Goal: Find specific page/section: Find specific page/section

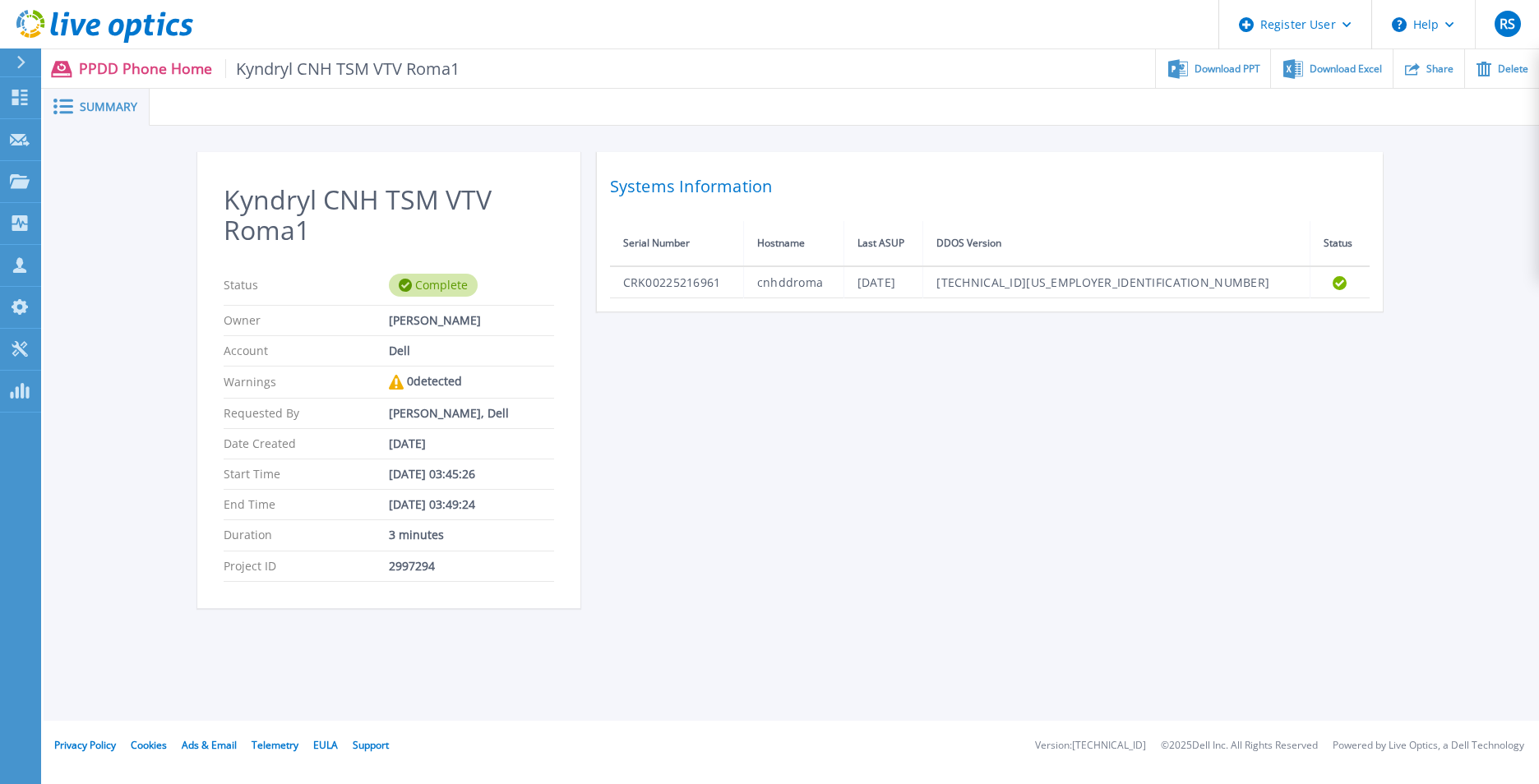
click at [605, 478] on div "Kyndryl CNH TSM VTV Roma1 Status Complete Owner [PERSON_NAME] Account Dell Warn…" at bounding box center [792, 390] width 1189 height 476
drag, startPoint x: 990, startPoint y: 384, endPoint x: 941, endPoint y: 316, distance: 83.8
click at [990, 384] on div "Kyndryl CNH TSM VTV Roma1 Status Complete Owner Fabiano Luraschi Account Dell W…" at bounding box center [792, 390] width 1189 height 476
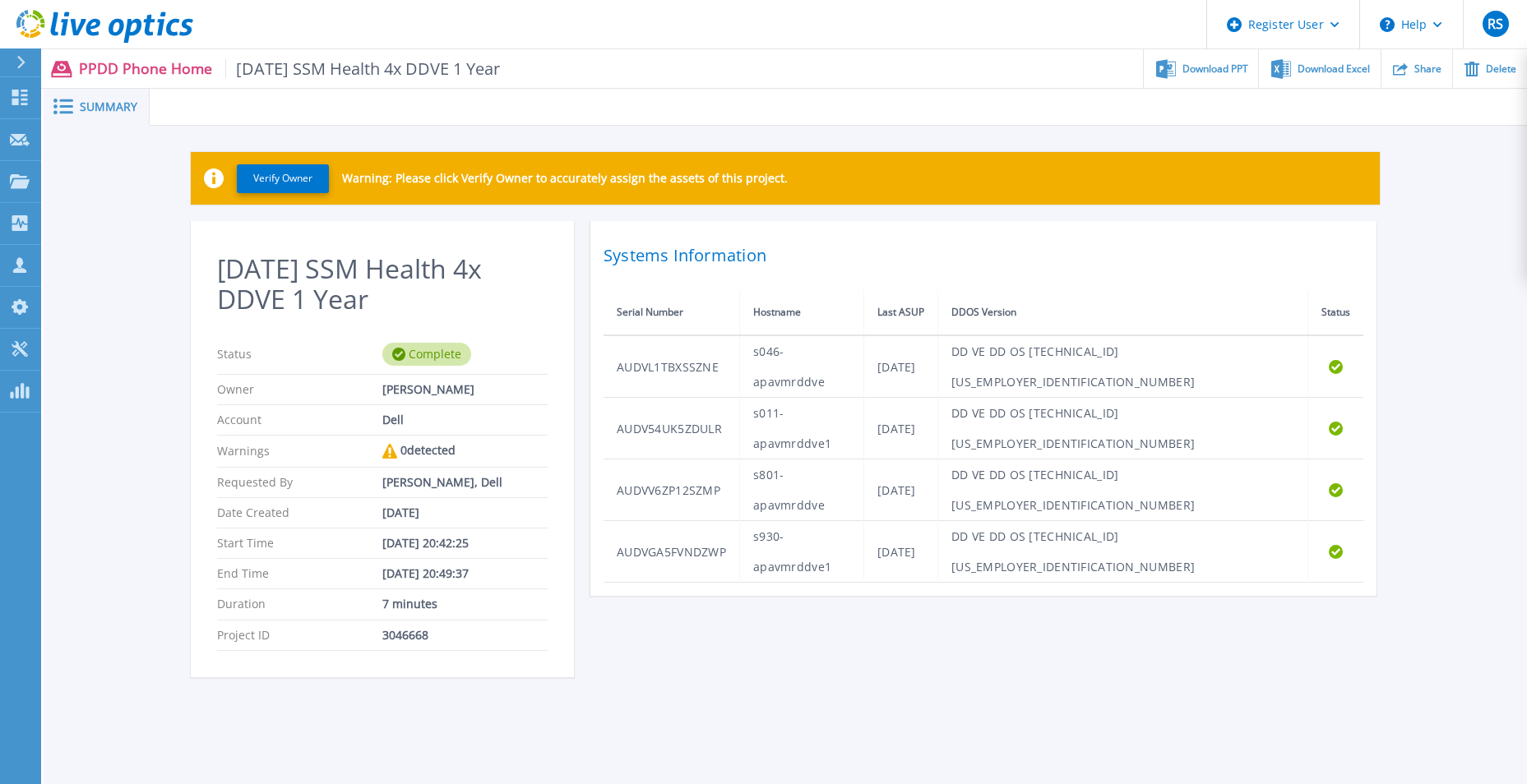
click at [755, 504] on div "2025.09.08 SSM Health 4x DDVE 1 Year Status Complete Owner Brett Shaffer Accoun…" at bounding box center [785, 459] width 1189 height 476
click at [182, 104] on div at bounding box center [839, 107] width 1378 height 37
drag, startPoint x: 239, startPoint y: 70, endPoint x: 315, endPoint y: 75, distance: 76.2
click at [315, 75] on span "2025.09.08 SSM Health 4x DDVE 1 Year" at bounding box center [363, 69] width 276 height 19
drag, startPoint x: 315, startPoint y: 75, endPoint x: 266, endPoint y: 87, distance: 50.4
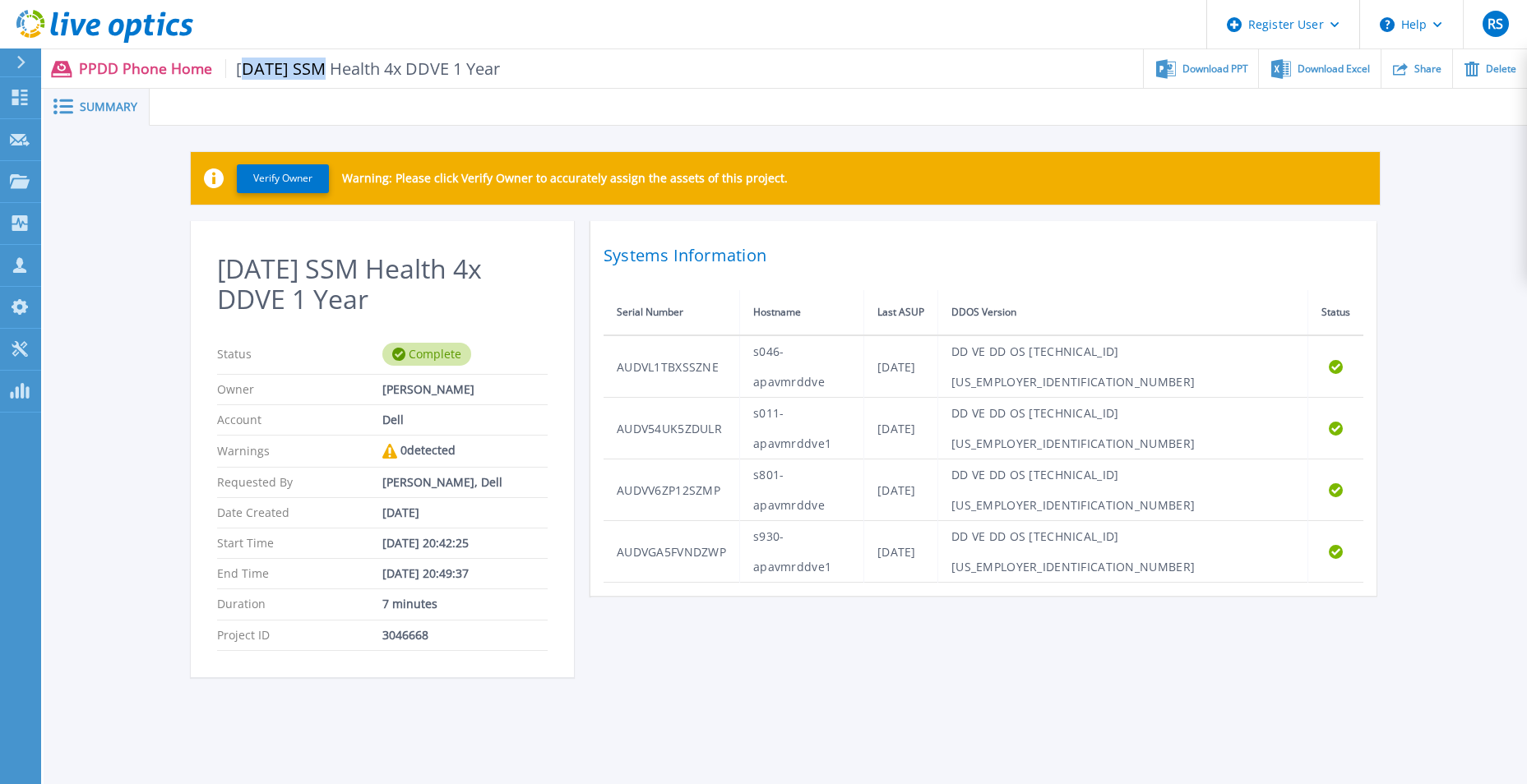
click at [266, 87] on div "PPDD Phone Home 2025.09.08 SSM Health 4x DDVE 1 Year Download PPT Download Exce…" at bounding box center [784, 68] width 1486 height 39
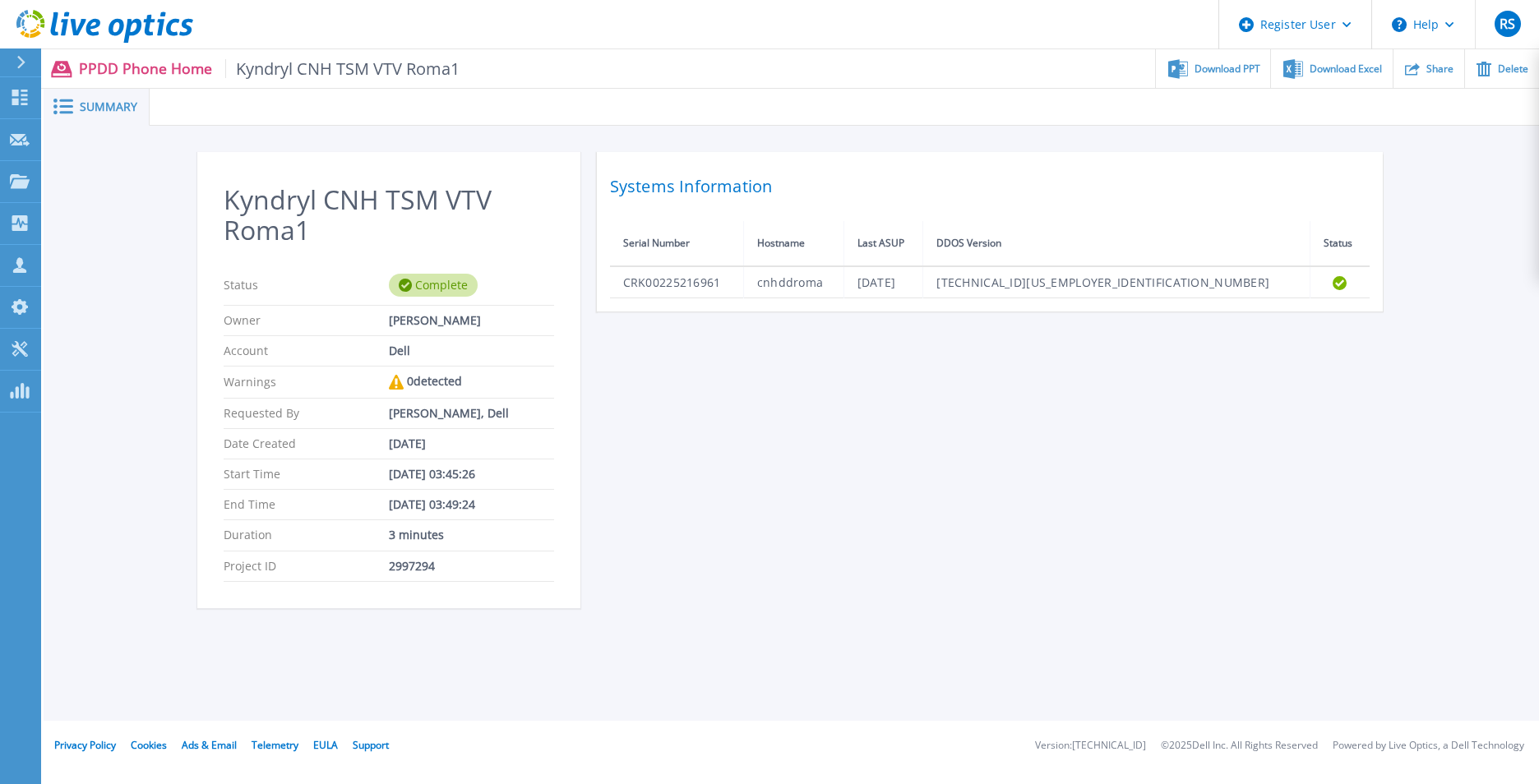
click at [921, 473] on div "Kyndryl CNH TSM VTV Roma1 Status Complete Owner Fabiano Luraschi Account Dell W…" at bounding box center [792, 390] width 1189 height 476
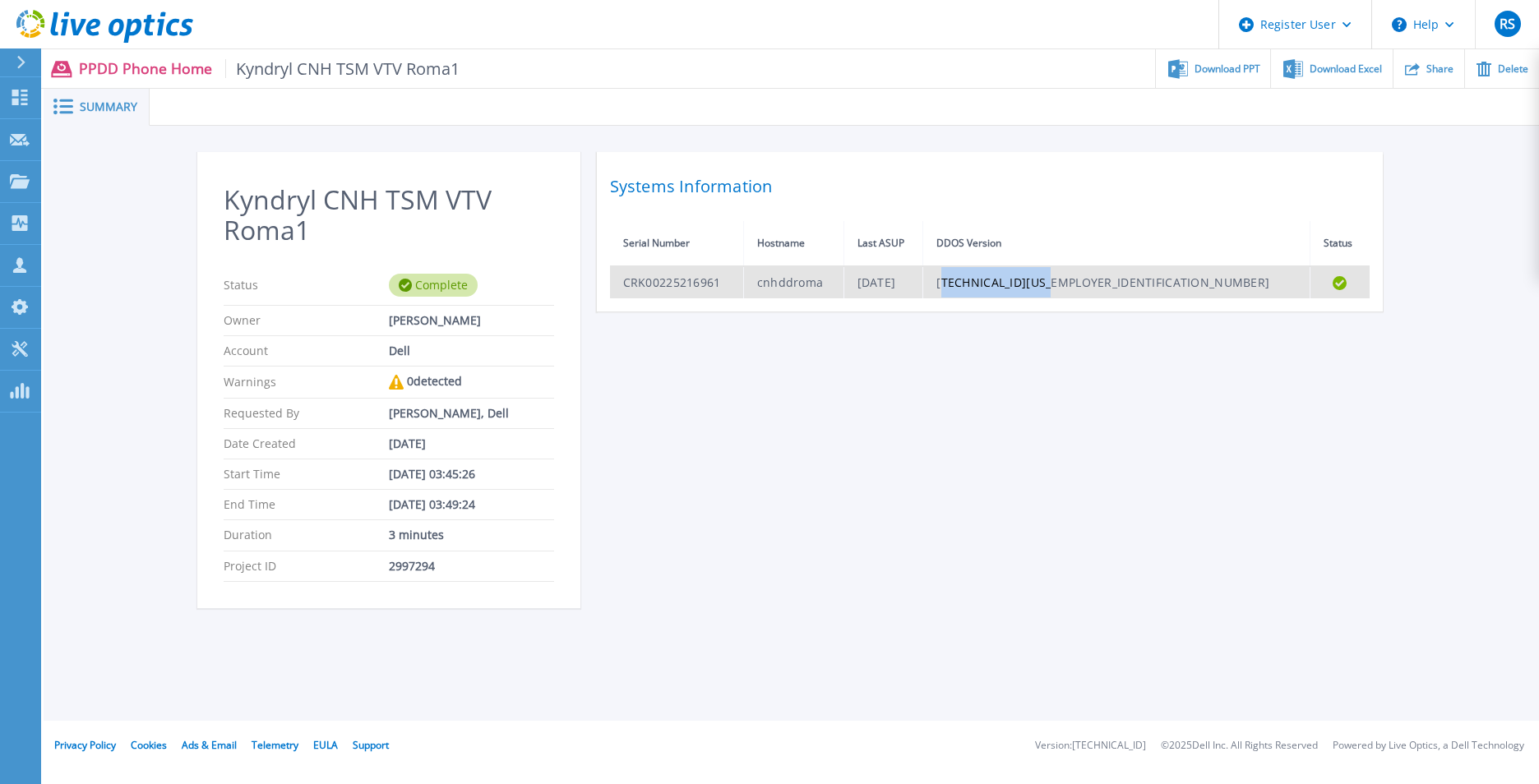
drag, startPoint x: 1134, startPoint y: 287, endPoint x: 1263, endPoint y: 278, distance: 129.3
click at [1263, 278] on td "7.13.1.20-1148611" at bounding box center [1117, 282] width 387 height 32
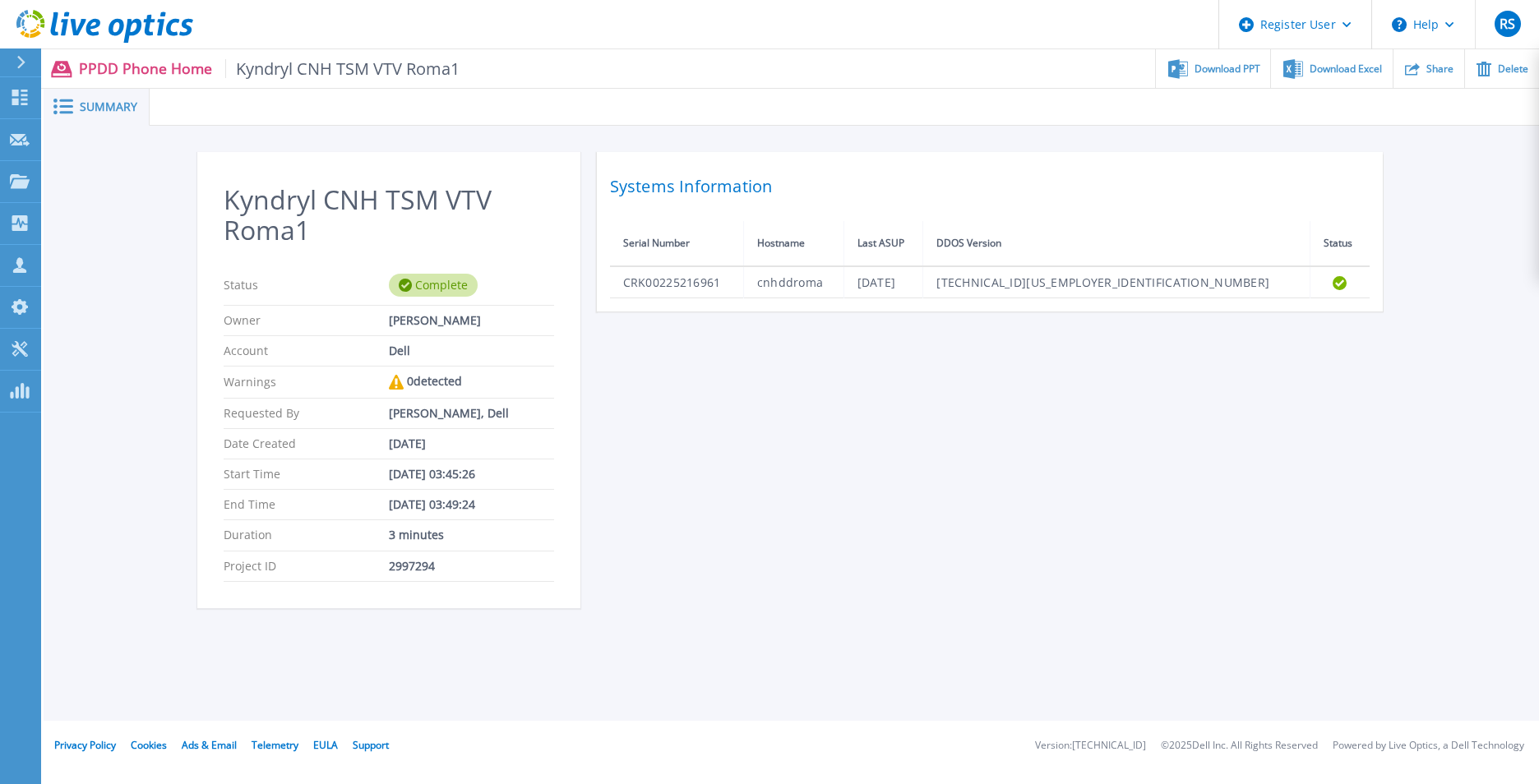
drag, startPoint x: 1263, startPoint y: 278, endPoint x: 968, endPoint y: 387, distance: 314.5
click at [968, 387] on div "Kyndryl CNH TSM VTV Roma1 Status Complete Owner Fabiano Luraschi Account Dell W…" at bounding box center [792, 390] width 1189 height 476
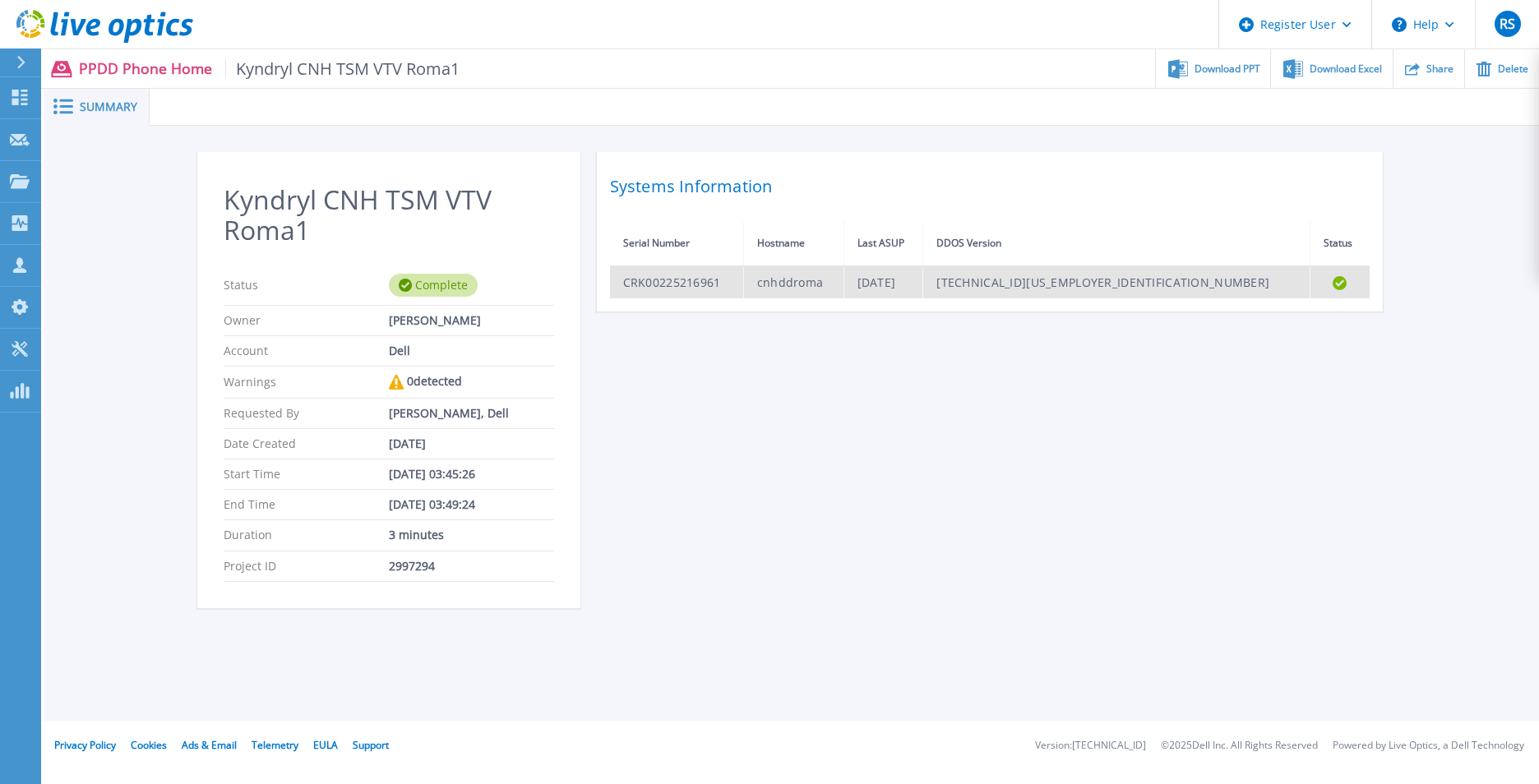
click at [646, 279] on td "CRK00225216961" at bounding box center [677, 282] width 134 height 32
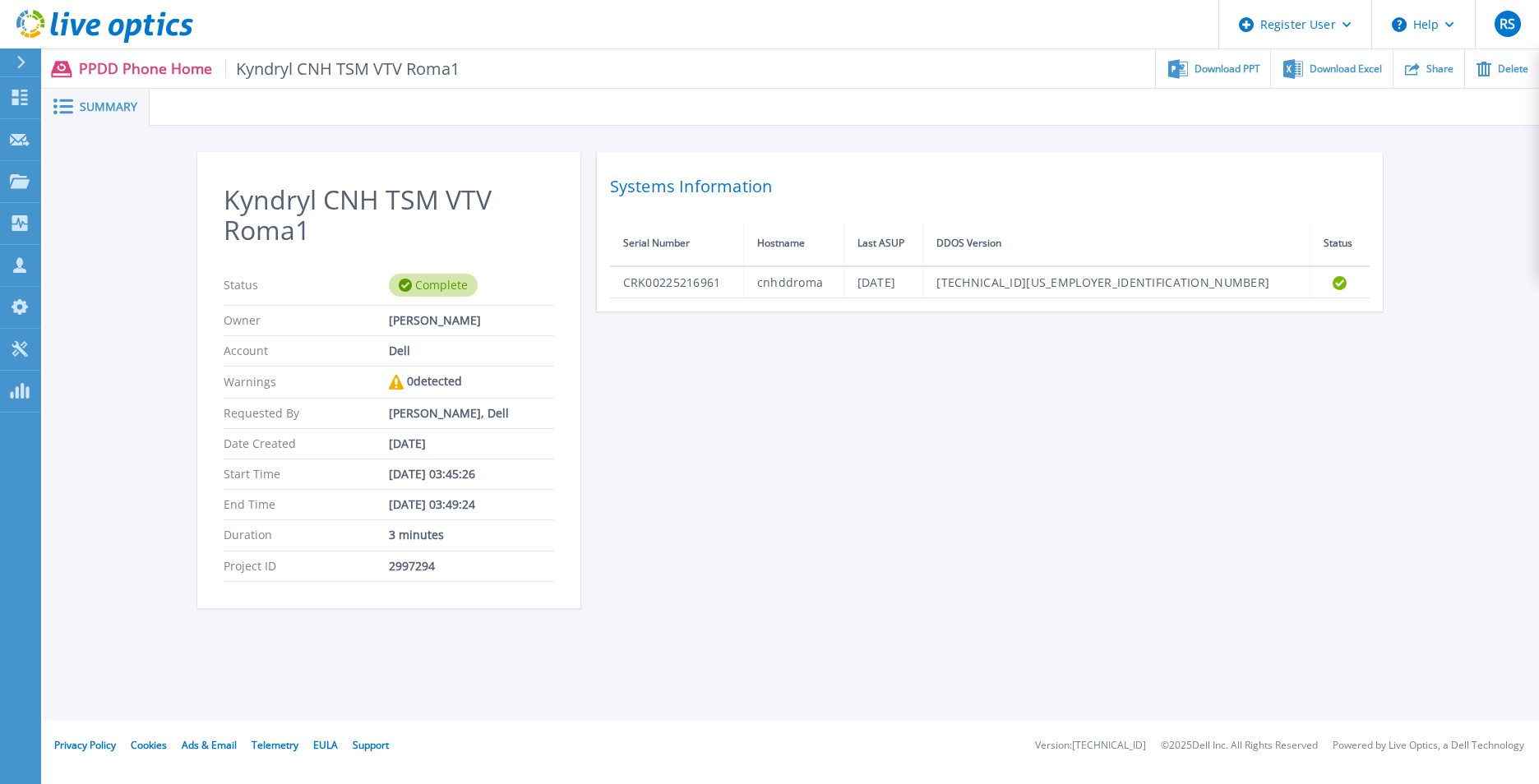
drag, startPoint x: 646, startPoint y: 279, endPoint x: 695, endPoint y: 565, distance: 290.2
click at [695, 565] on div "Kyndryl CNH TSM VTV Roma1 Status Complete Owner Fabiano Luraschi Account Dell W…" at bounding box center [792, 390] width 1189 height 476
click at [811, 422] on div "Kyndryl CNH TSM VTV Roma1 Status Complete Owner Fabiano Luraschi Account Dell W…" at bounding box center [792, 390] width 1189 height 476
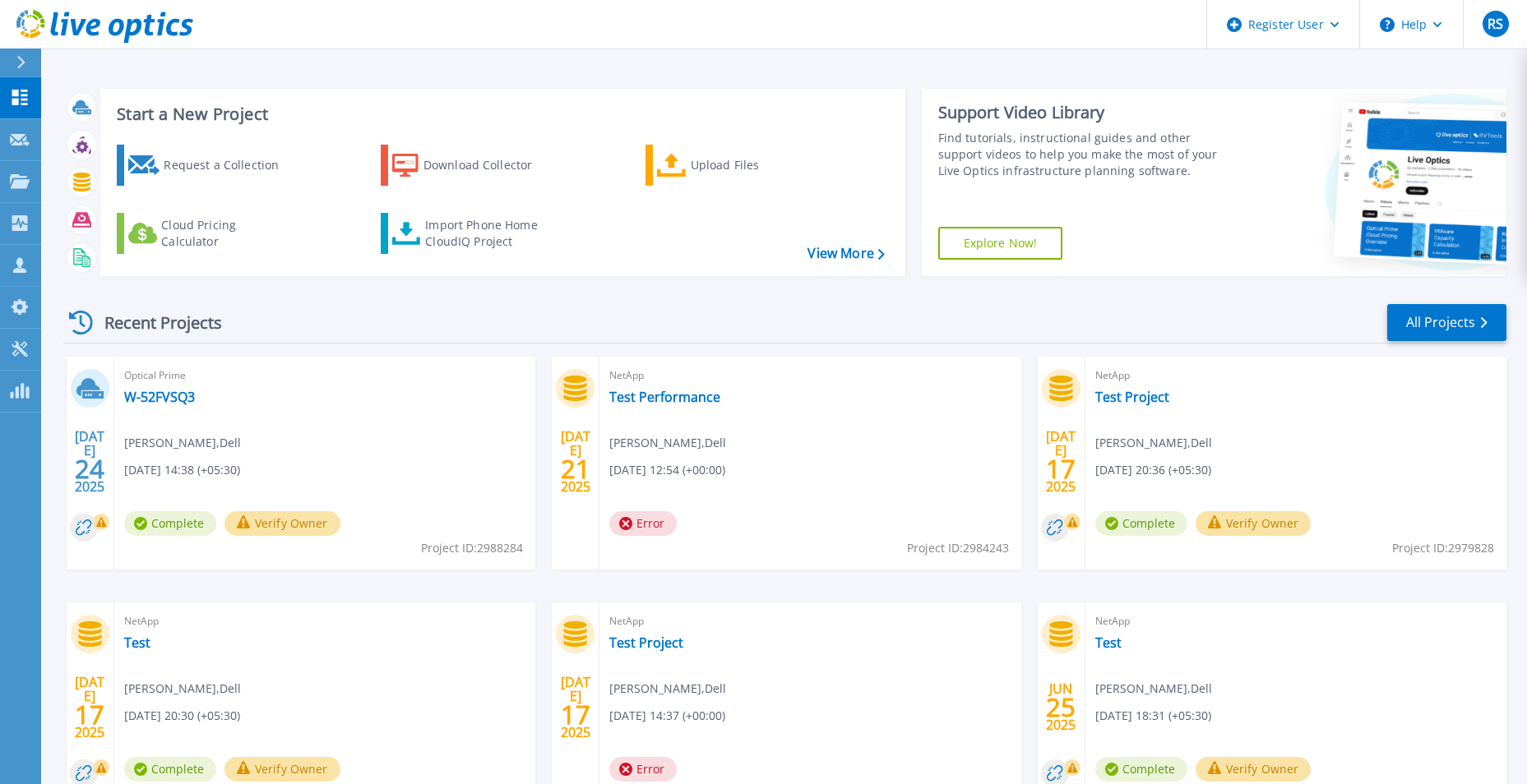
click at [437, 342] on div "Recent Projects All Projects" at bounding box center [784, 324] width 1443 height 42
click at [29, 178] on icon at bounding box center [19, 181] width 20 height 14
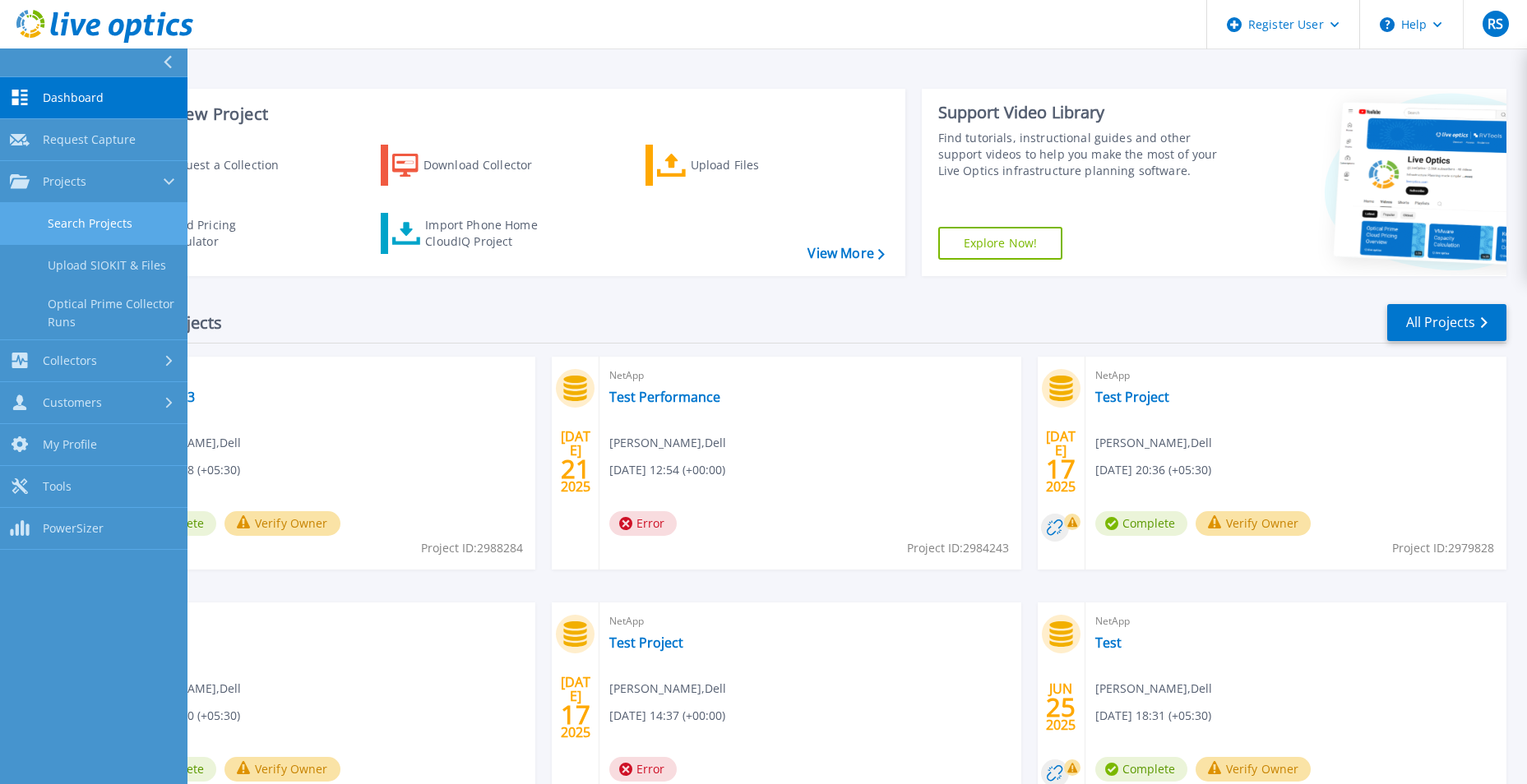
click at [62, 212] on link "Search Projects" at bounding box center [93, 224] width 188 height 42
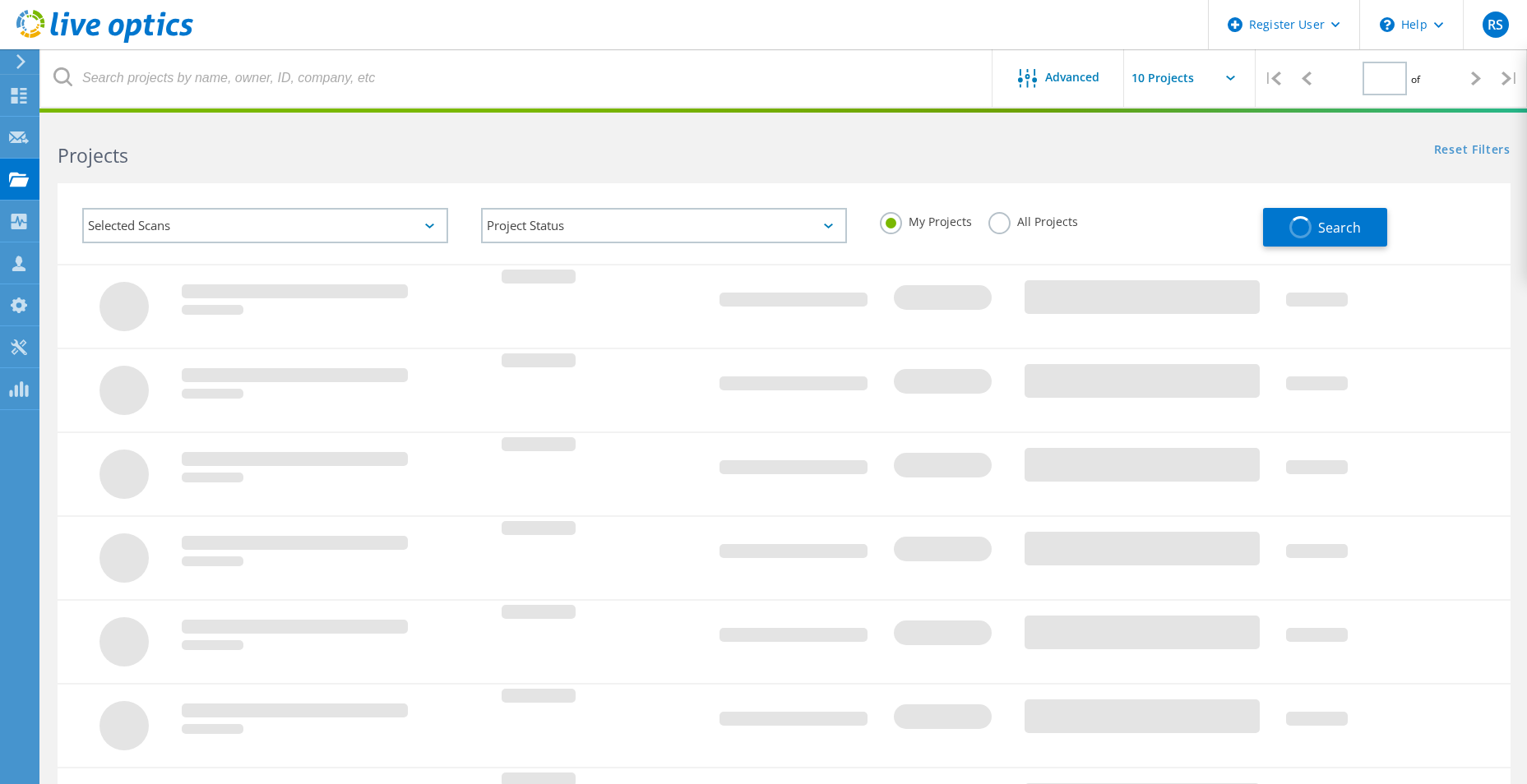
type input "1"
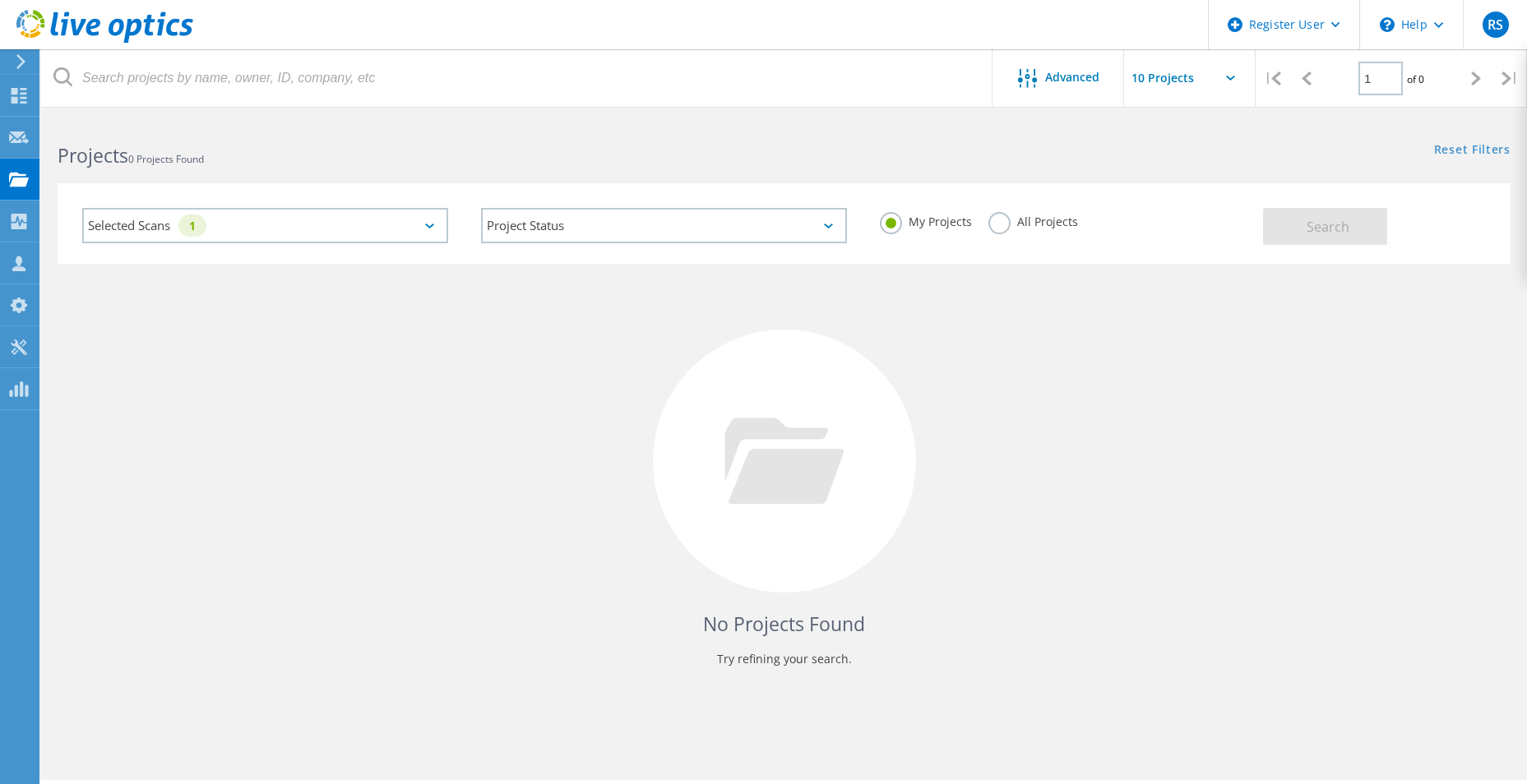
click at [347, 229] on div "Selected Scans 1" at bounding box center [265, 225] width 366 height 35
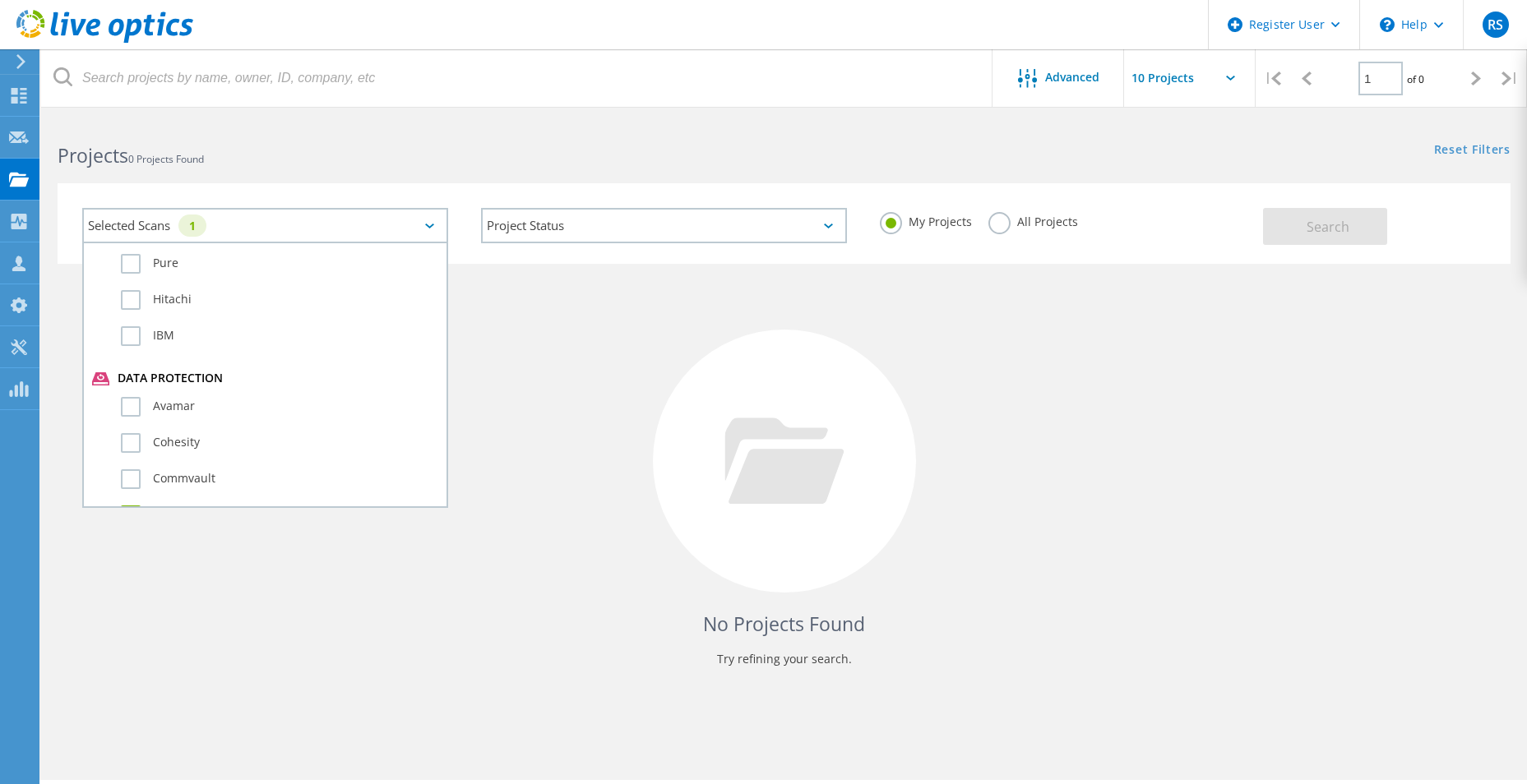
scroll to position [822, 0]
click at [1023, 214] on label "All Projects" at bounding box center [1032, 220] width 90 height 16
click at [0, 0] on input "All Projects" at bounding box center [0, 0] width 0 height 0
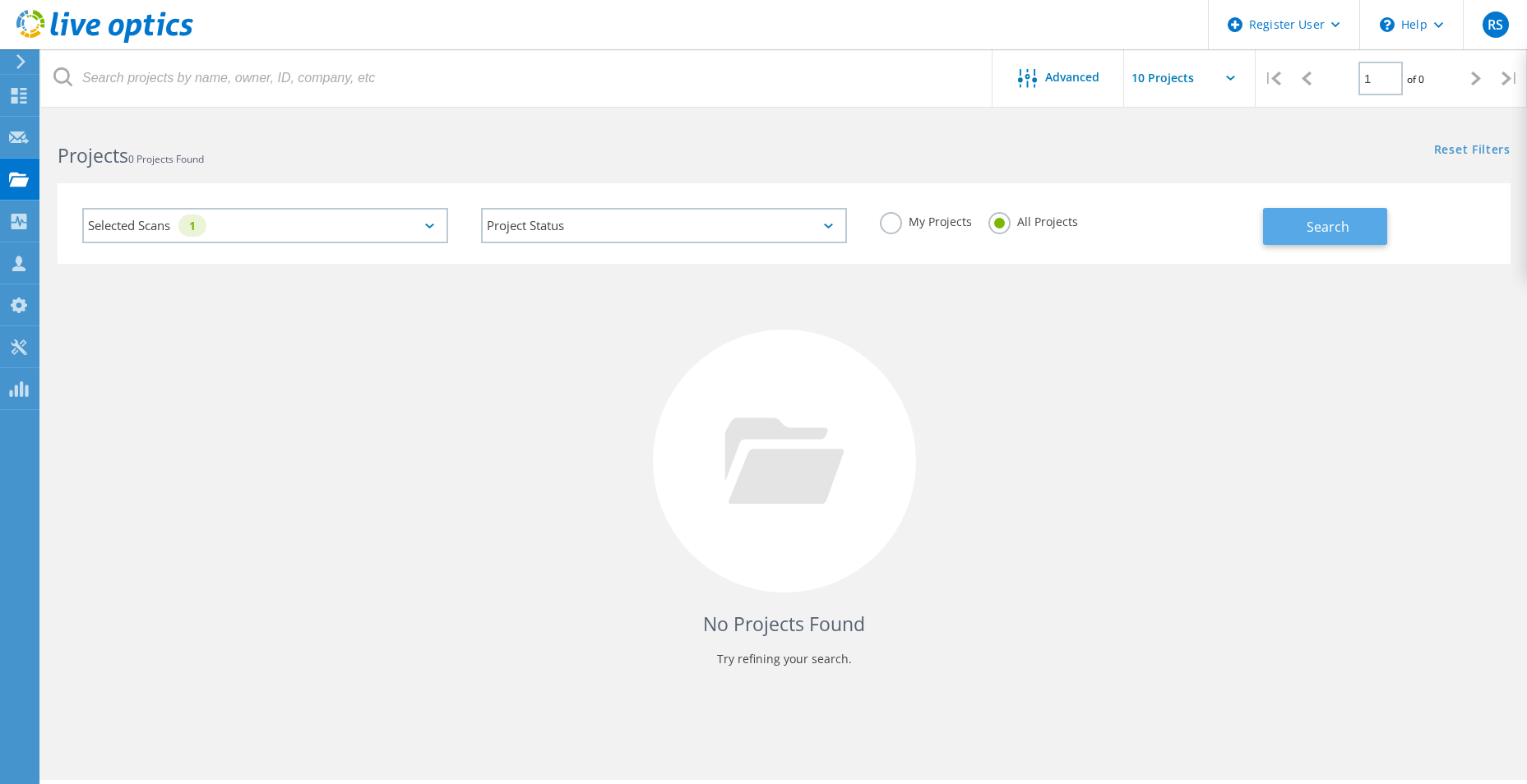
drag, startPoint x: 1426, startPoint y: 211, endPoint x: 1336, endPoint y: 223, distance: 90.8
click at [1425, 211] on div "Search" at bounding box center [1384, 218] width 240 height 54
drag, startPoint x: 1334, startPoint y: 223, endPoint x: 1321, endPoint y: 224, distance: 13.0
click at [1330, 223] on span "Search" at bounding box center [1328, 226] width 42 height 18
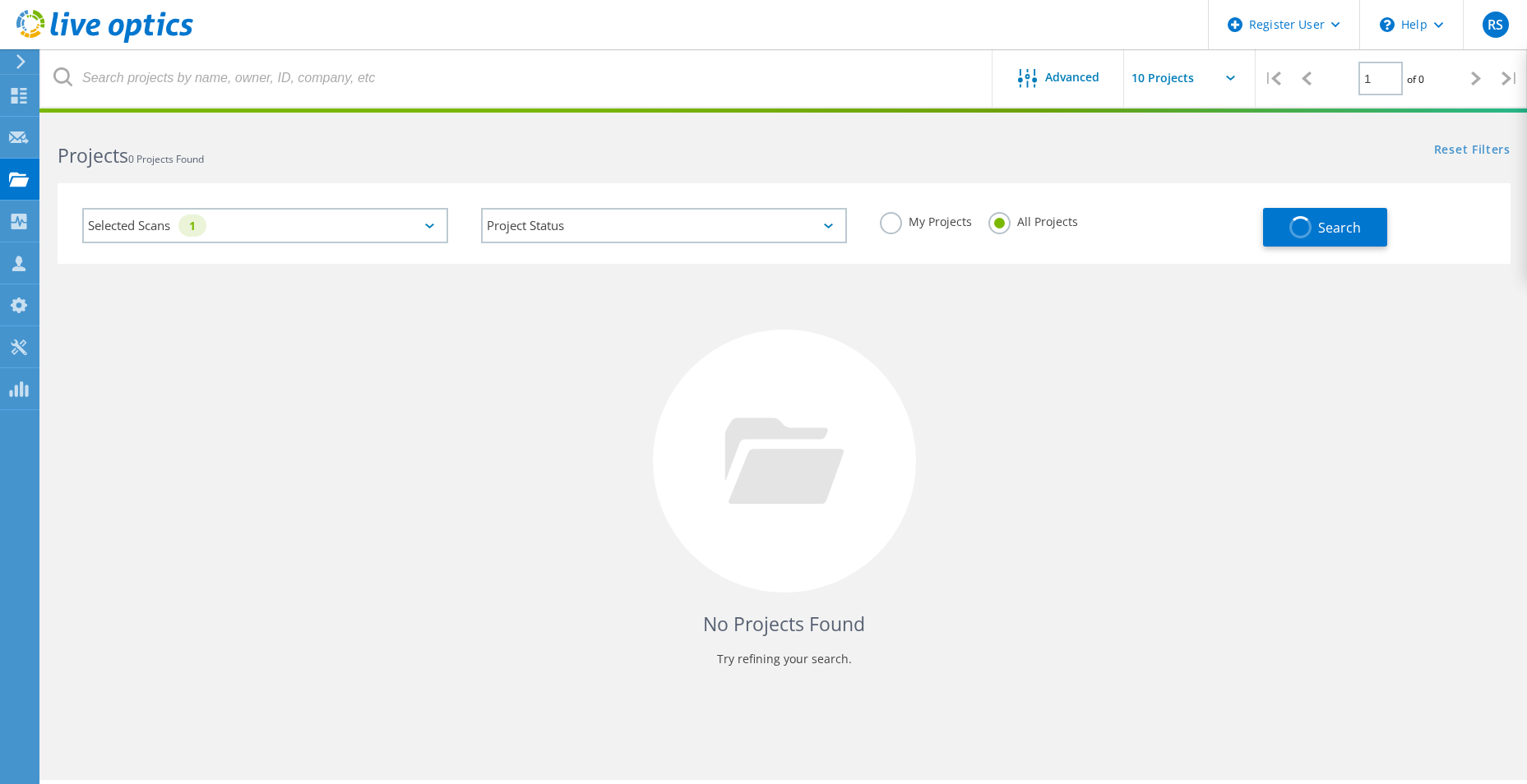
click at [304, 239] on div "Selected Scans 1" at bounding box center [265, 225] width 366 height 35
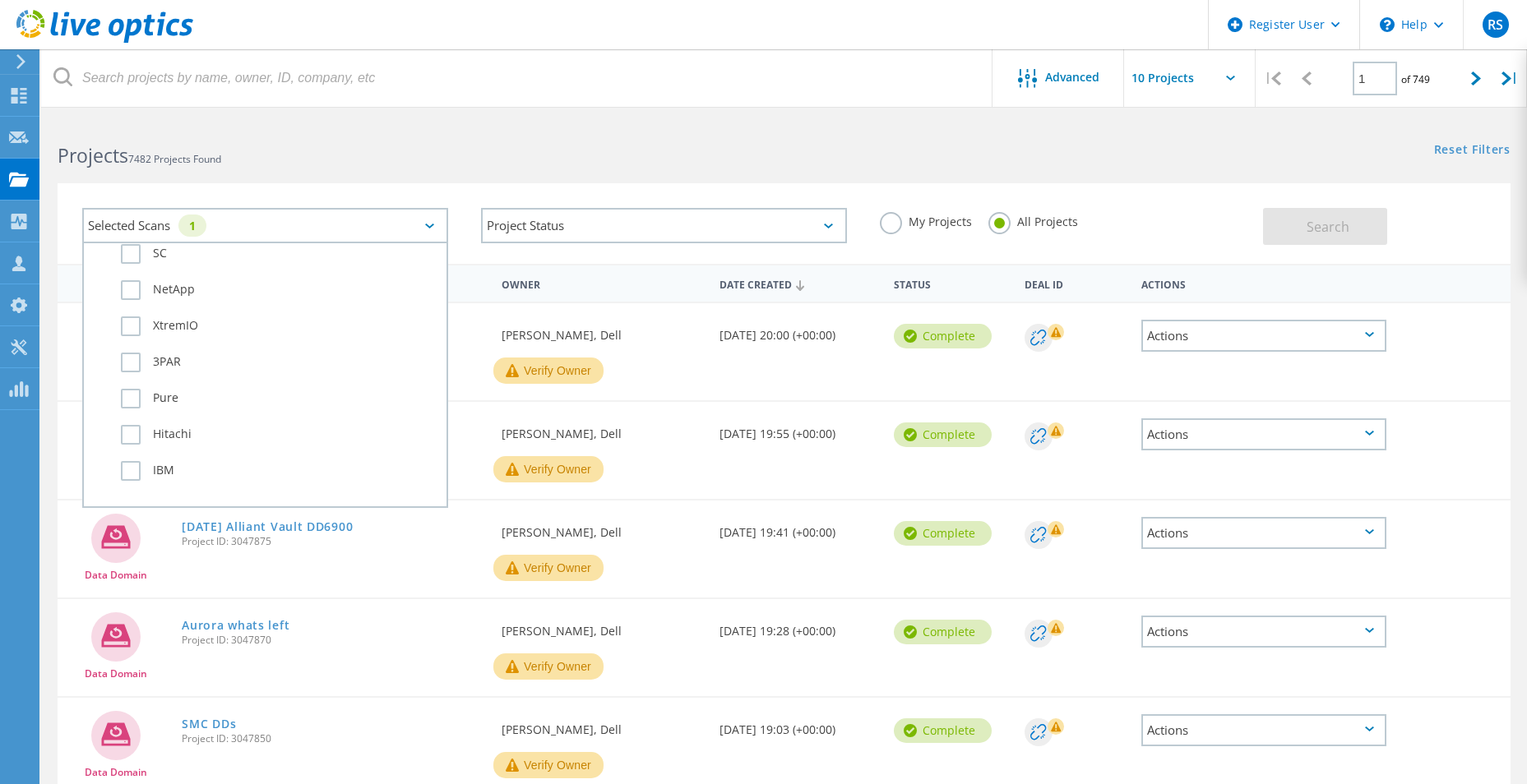
scroll to position [905, 0]
click at [707, 378] on div "Verify Owner" at bounding box center [602, 371] width 218 height 26
click at [256, 340] on span "Project ID: 3047883" at bounding box center [334, 344] width 304 height 9
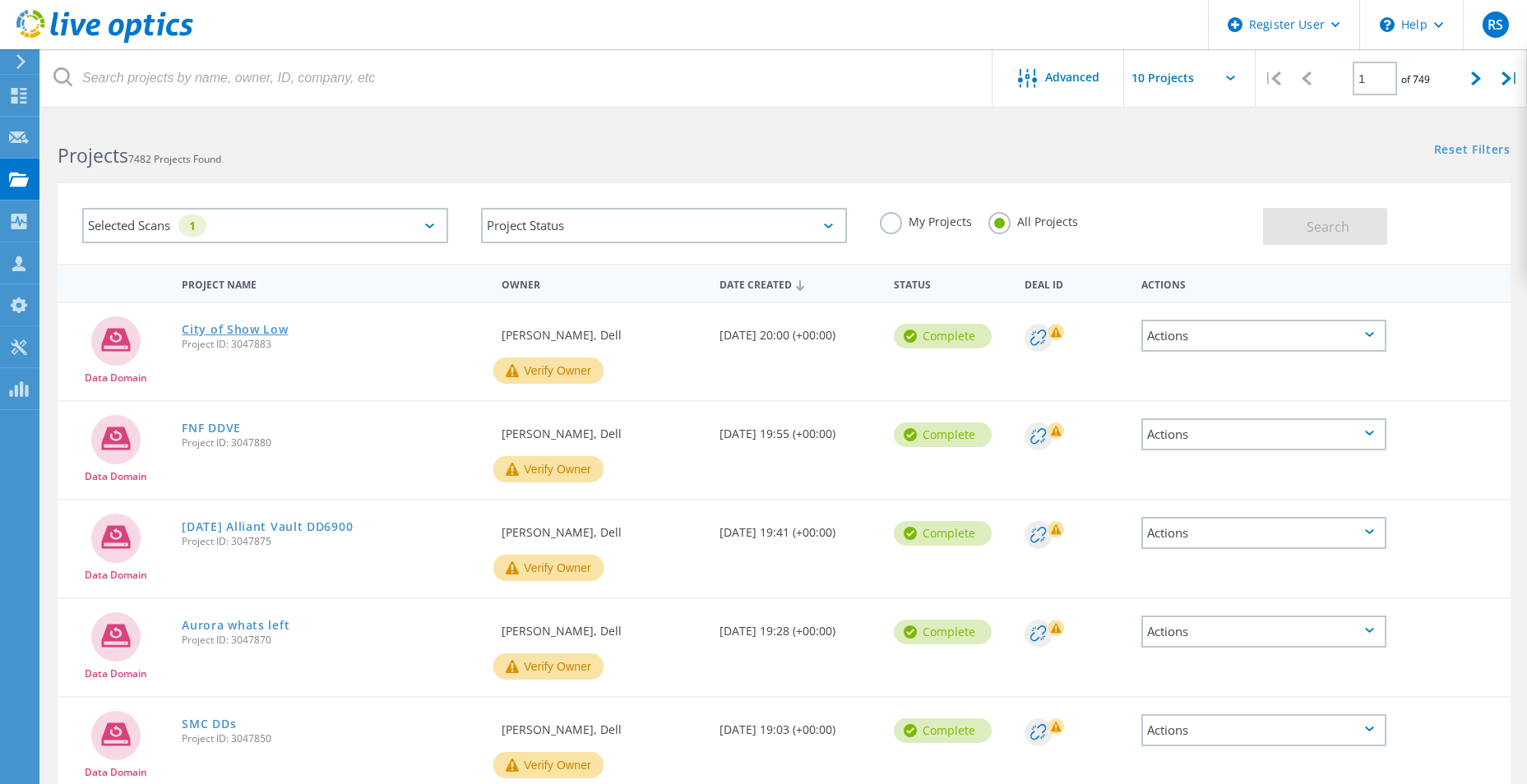
click at [257, 326] on link "City of Show Low" at bounding box center [235, 329] width 106 height 11
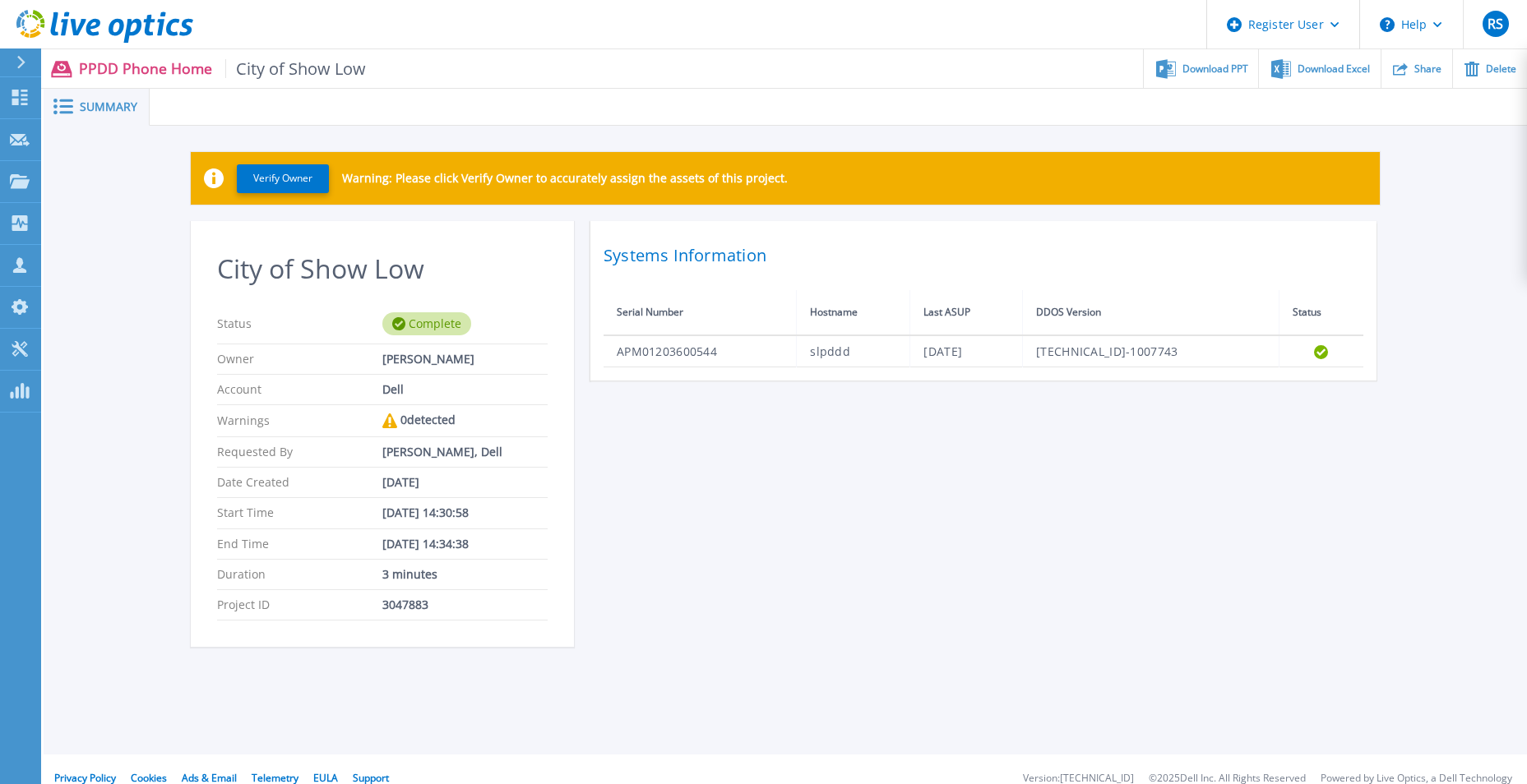
click at [143, 161] on div "Verify Owner Warning: Please click Verify Owner to accurately assign the assets…" at bounding box center [785, 409] width 1484 height 566
